Goal: Find specific page/section: Find specific page/section

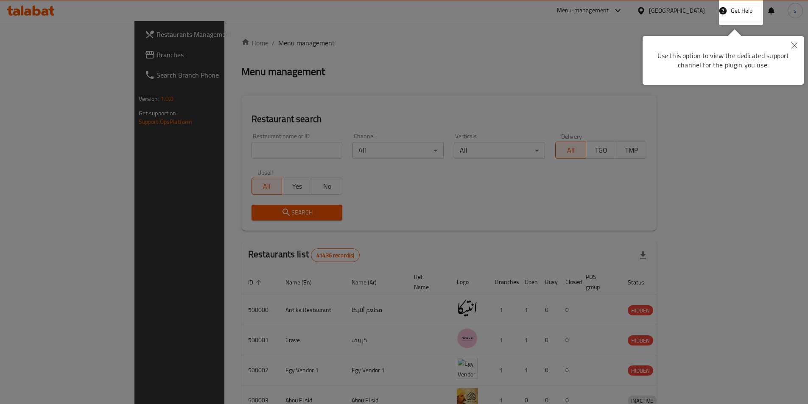
click at [793, 47] on icon "Close" at bounding box center [794, 45] width 6 height 6
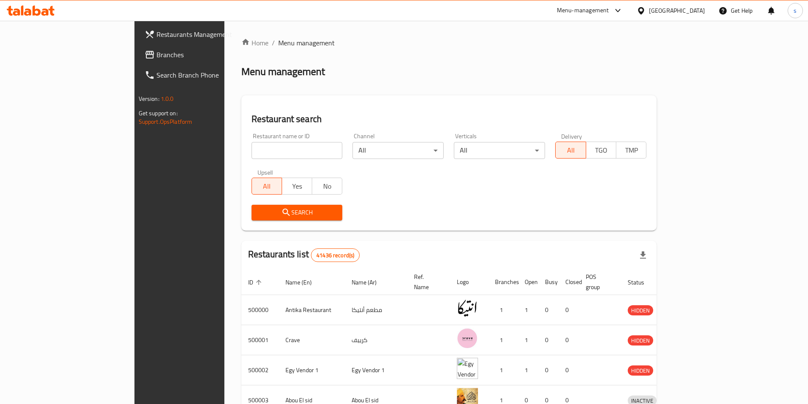
click at [271, 145] on div "Restaurant name or ID Restaurant name or ID" at bounding box center [296, 146] width 91 height 26
click at [271, 145] on input "search" at bounding box center [296, 150] width 91 height 17
paste input "780233"
type input "780233"
click at [705, 12] on div "[GEOGRAPHIC_DATA]" at bounding box center [671, 10] width 82 height 20
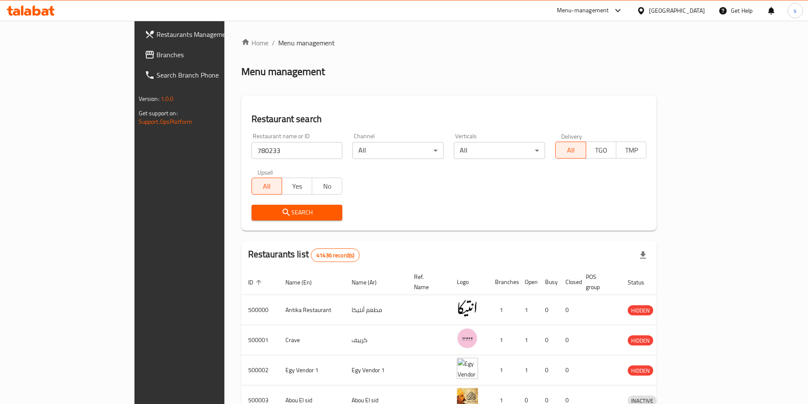
click at [645, 8] on icon at bounding box center [640, 10] width 9 height 9
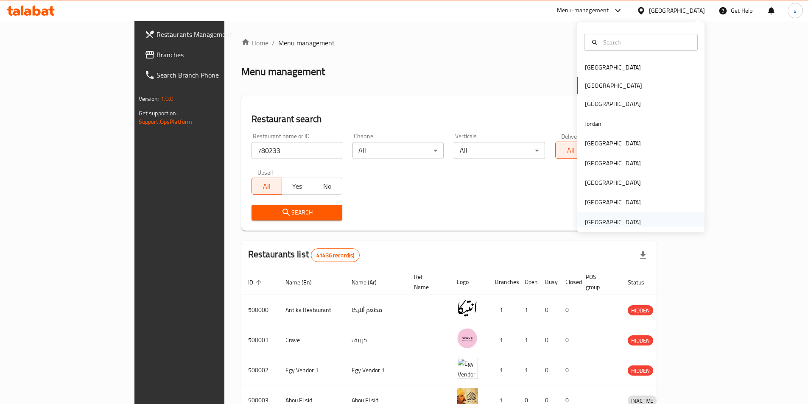
click at [605, 223] on div "[GEOGRAPHIC_DATA]" at bounding box center [613, 222] width 56 height 9
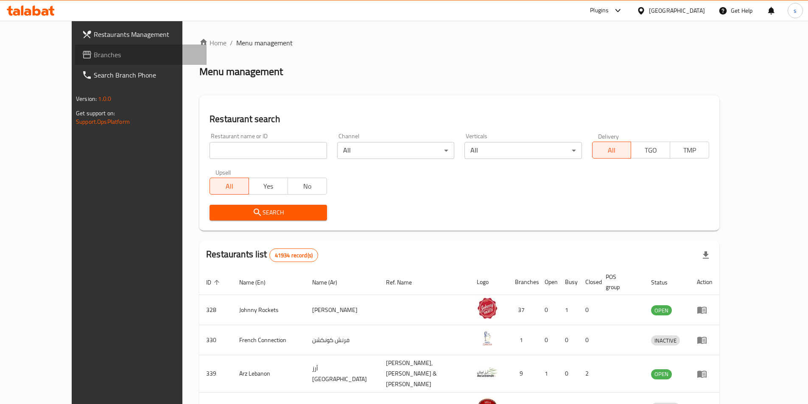
click at [94, 50] on span "Branches" at bounding box center [147, 55] width 106 height 10
